Goal: Task Accomplishment & Management: Manage account settings

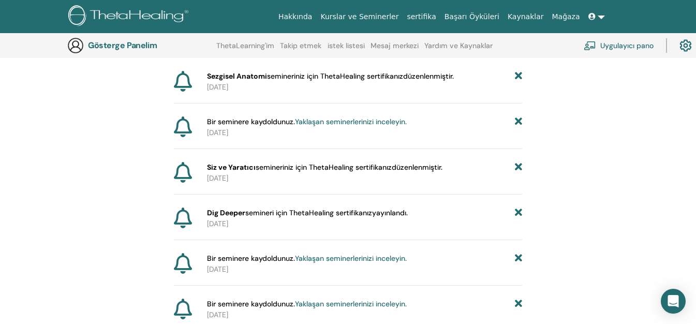
scroll to position [128, 0]
click at [249, 79] on font "Sezgisel Anatomi" at bounding box center [237, 75] width 60 height 9
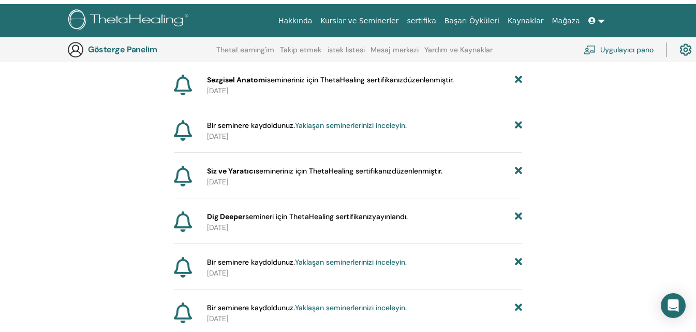
scroll to position [0, 0]
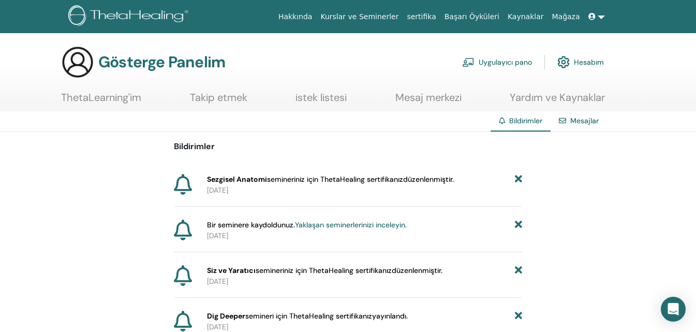
click at [436, 12] on font "sertifika" at bounding box center [421, 16] width 29 height 8
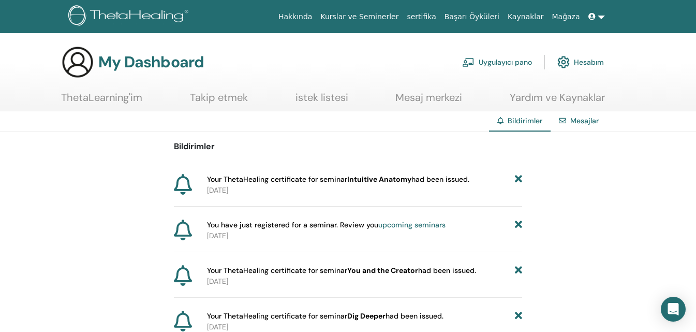
click at [434, 18] on link "sertifika" at bounding box center [421, 16] width 37 height 19
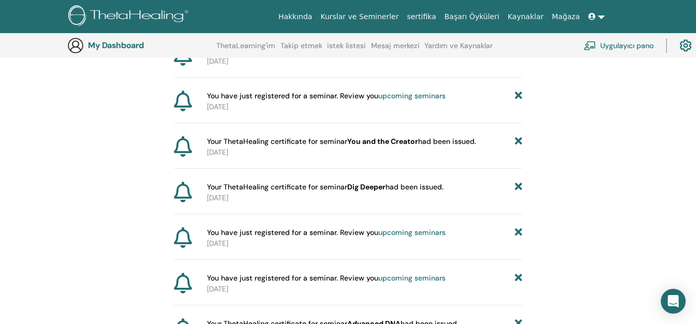
scroll to position [180, 0]
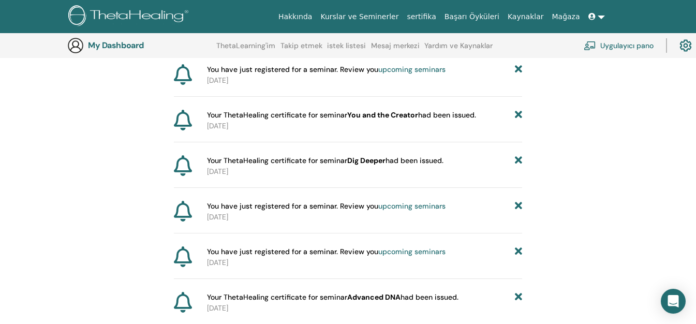
click at [439, 254] on link "upcoming seminars" at bounding box center [412, 251] width 67 height 9
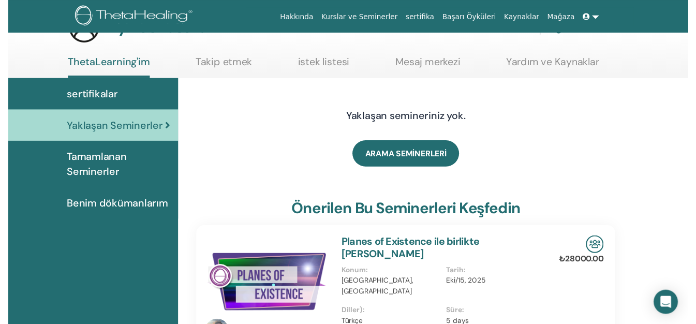
scroll to position [131, 0]
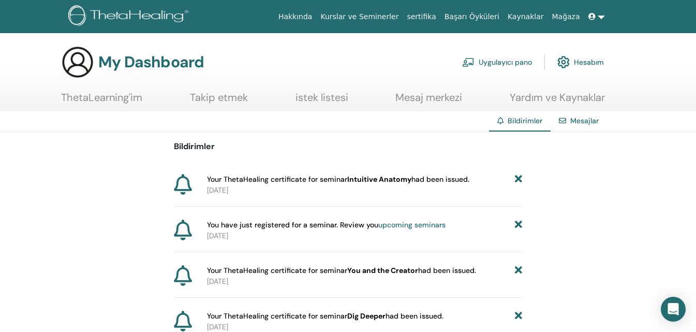
click at [330, 98] on link "istek listesi" at bounding box center [322, 101] width 53 height 20
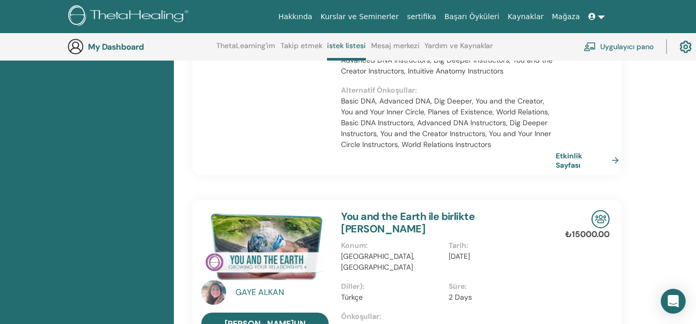
scroll to position [597, 0]
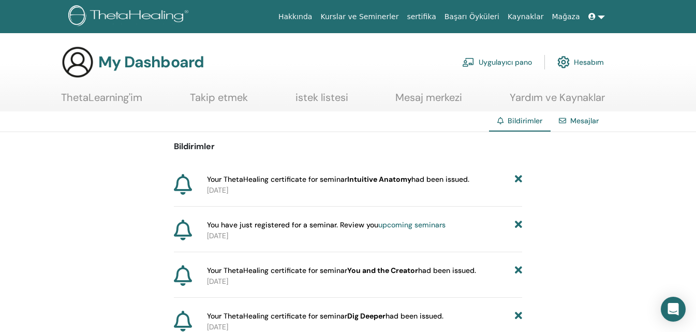
click at [429, 18] on link "sertifika" at bounding box center [421, 16] width 37 height 19
click at [394, 20] on link "Kurslar ve Seminerler" at bounding box center [359, 16] width 86 height 19
click at [402, 14] on link "Kurslar ve Seminerler" at bounding box center [359, 16] width 86 height 19
click at [477, 16] on link "Başarı Öyküleri" at bounding box center [472, 16] width 63 height 19
click at [530, 17] on link "Kaynaklar" at bounding box center [526, 16] width 45 height 19
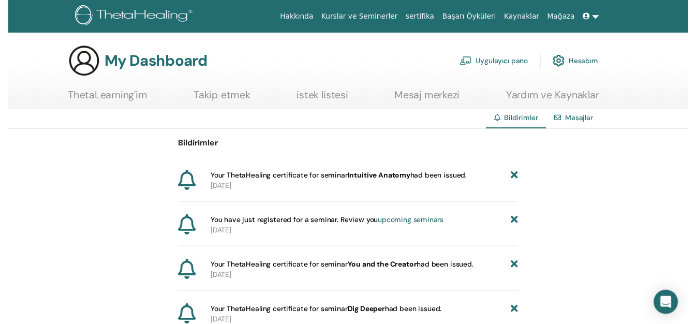
scroll to position [315, 0]
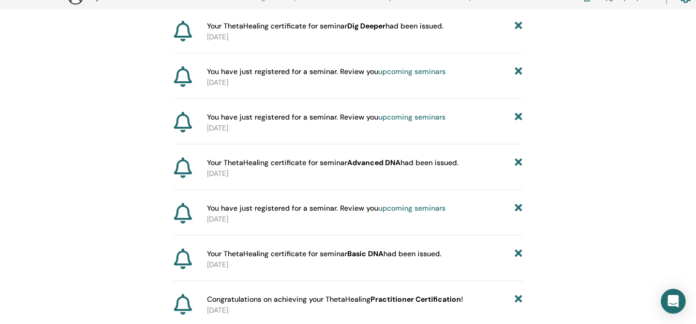
click at [363, 165] on b "Advanced DNA" at bounding box center [373, 162] width 53 height 9
click at [519, 208] on icon at bounding box center [518, 208] width 7 height 11
click at [388, 166] on b "Advanced DNA" at bounding box center [373, 162] width 53 height 9
click at [500, 166] on div "Your ThetaHealing certificate for seminar Advanced DNA had been issued." at bounding box center [364, 162] width 315 height 11
click at [408, 118] on link "upcoming seminars" at bounding box center [412, 116] width 67 height 9
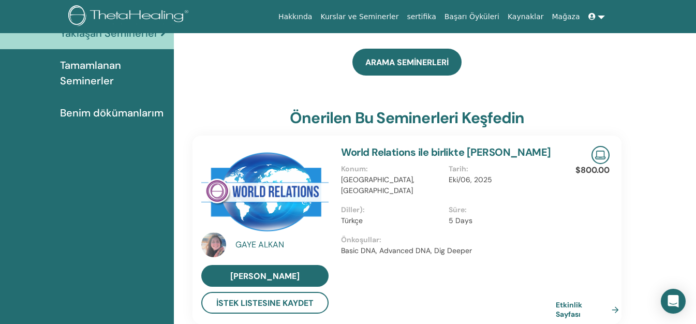
scroll to position [183, 0]
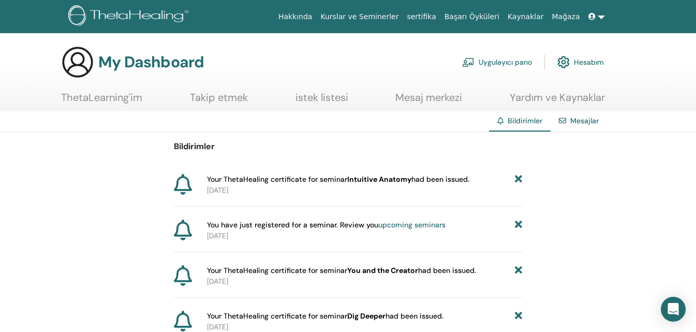
click at [574, 20] on link "Mağaza" at bounding box center [566, 16] width 36 height 19
click at [496, 22] on link "Başarı Öyküleri" at bounding box center [472, 16] width 63 height 19
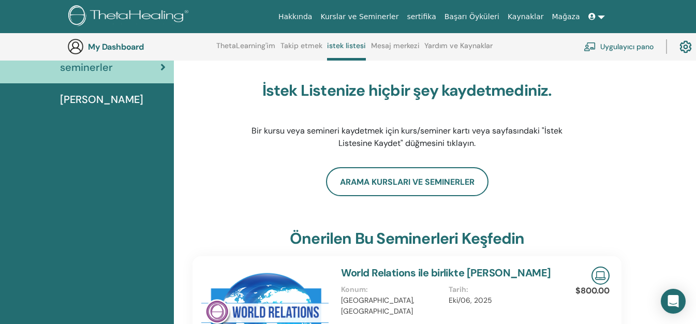
scroll to position [79, 0]
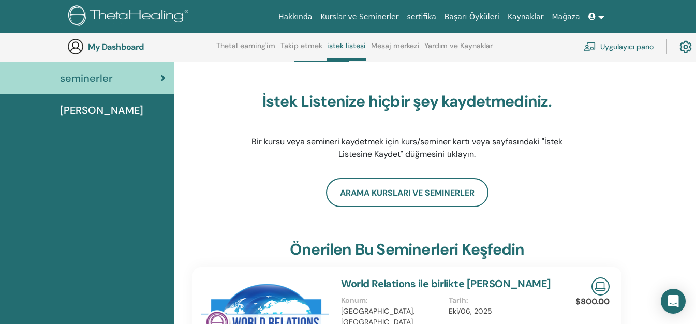
click at [440, 13] on link "sertifika" at bounding box center [421, 16] width 37 height 19
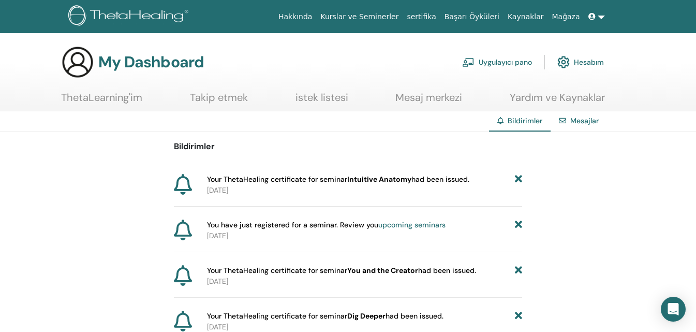
click at [435, 15] on link "sertifika" at bounding box center [421, 16] width 37 height 19
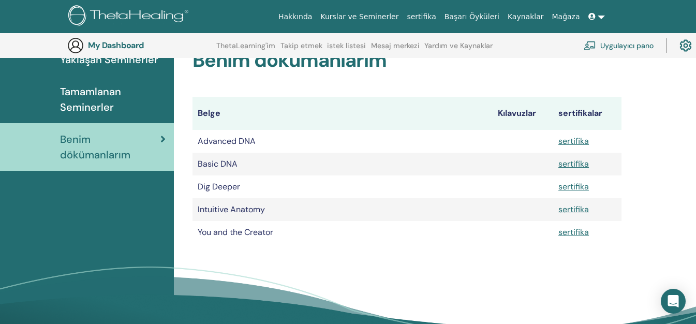
scroll to position [128, 0]
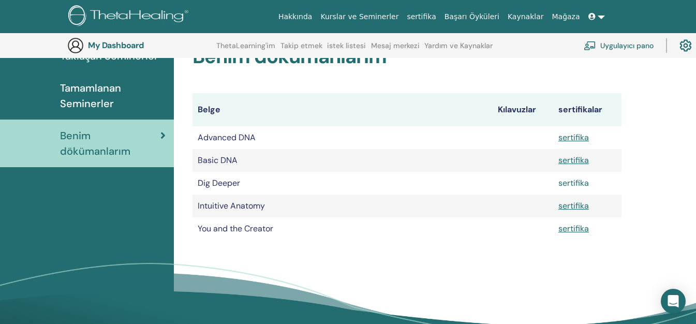
click at [580, 179] on link "sertifika" at bounding box center [574, 183] width 31 height 11
click at [570, 204] on link "sertifika" at bounding box center [574, 205] width 31 height 11
click at [579, 229] on link "sertifika" at bounding box center [574, 228] width 31 height 11
click at [169, 238] on div "sertifikalar Yaklaşan [DEMOGRAPHIC_DATA] Tamamlanan Seminerler Benim dökümanlar…" at bounding box center [87, 187] width 174 height 359
click at [578, 206] on link "sertifika" at bounding box center [574, 205] width 31 height 11
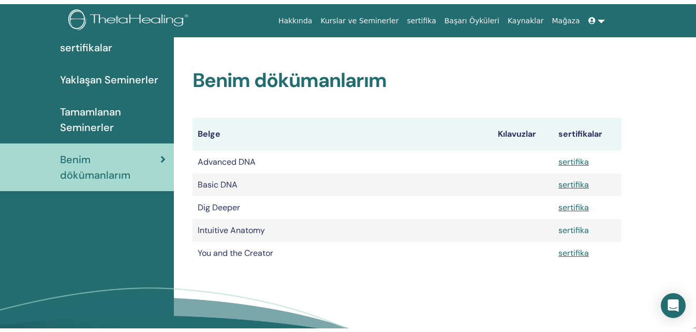
scroll to position [0, 0]
